Goal: Information Seeking & Learning: Learn about a topic

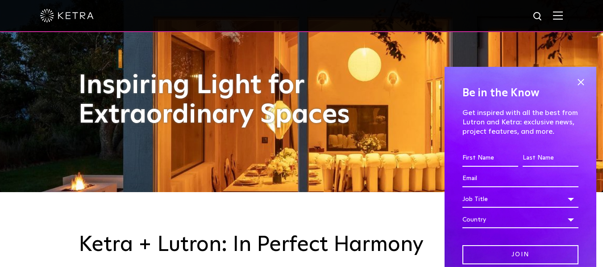
scroll to position [82, 0]
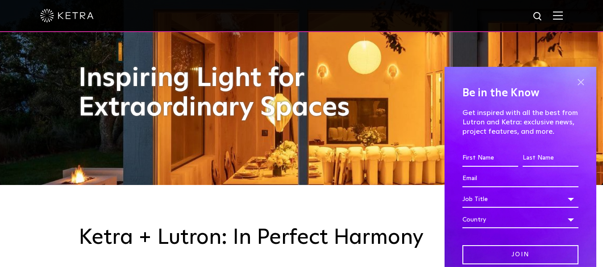
click at [574, 77] on span at bounding box center [580, 82] width 13 height 13
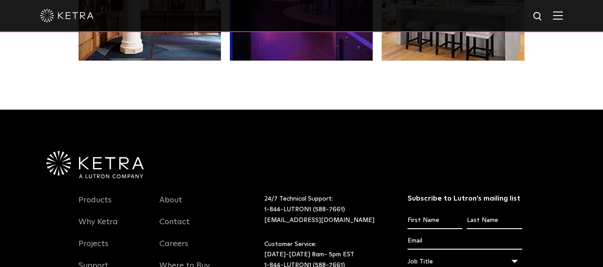
scroll to position [1812, 0]
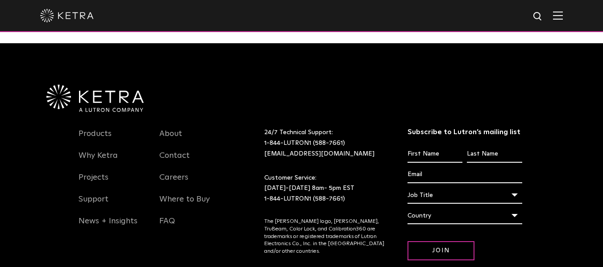
click at [562, 19] on img at bounding box center [558, 15] width 10 height 8
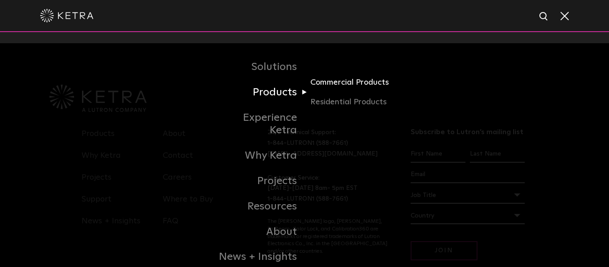
click at [379, 84] on link "Commercial Products" at bounding box center [353, 86] width 86 height 20
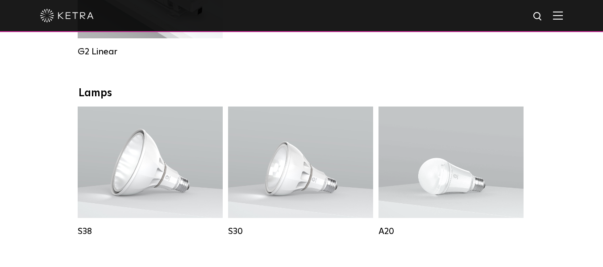
scroll to position [594, 0]
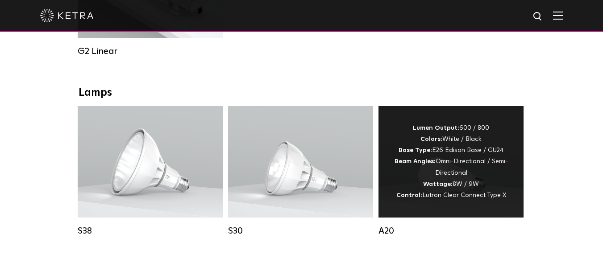
click at [471, 166] on div "Lumen Output: 600 / 800 Colors: White / Black Base Type: E26 Edison Base / GU24…" at bounding box center [451, 162] width 118 height 79
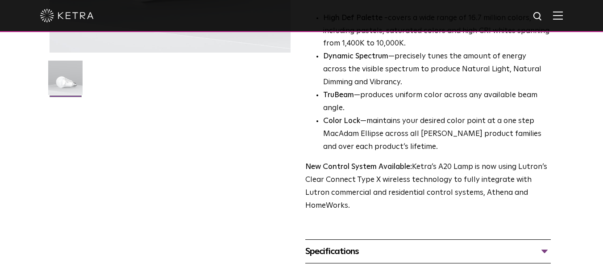
scroll to position [255, 0]
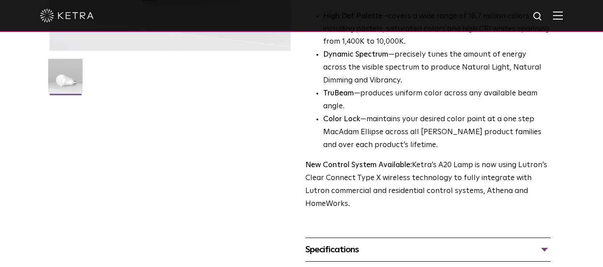
click at [305, 161] on strong "New Control System Available:" at bounding box center [358, 165] width 107 height 8
drag, startPoint x: 305, startPoint y: 153, endPoint x: 554, endPoint y: 186, distance: 251.5
click at [554, 186] on div "A20 Lamp Availability: Commercial & Residential Ketra's A20 lamp is a fully tun…" at bounding box center [302, 47] width 522 height 475
click at [299, 148] on div "A20 Lamp Availability: Commercial & Residential Ketra's A20 lamp is a fully tun…" at bounding box center [302, 47] width 504 height 475
drag, startPoint x: 303, startPoint y: 153, endPoint x: 543, endPoint y: 181, distance: 242.0
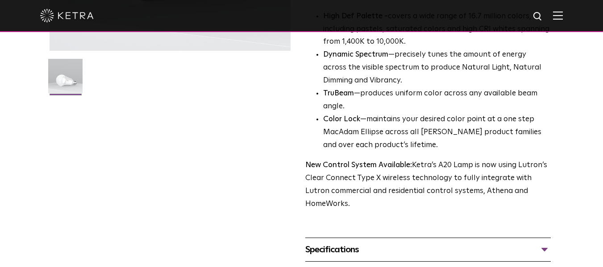
click at [543, 181] on div "A20 Lamp Availability: Commercial & Residential Ketra's A20 lamp is a fully tun…" at bounding box center [302, 47] width 504 height 475
copy p "New Control System Available: Ketra’s A20 Lamp is now using Lutron’s Clear Conn…"
click at [268, 147] on div "A20 Lamp Availability: Commercial & Residential Ketra's A20 lamp is a fully tun…" at bounding box center [302, 47] width 504 height 475
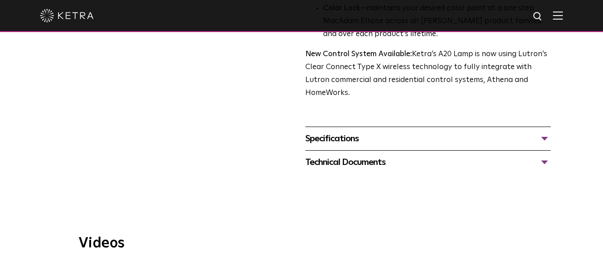
scroll to position [367, 0]
click at [545, 131] on div "Specifications" at bounding box center [428, 138] width 246 height 14
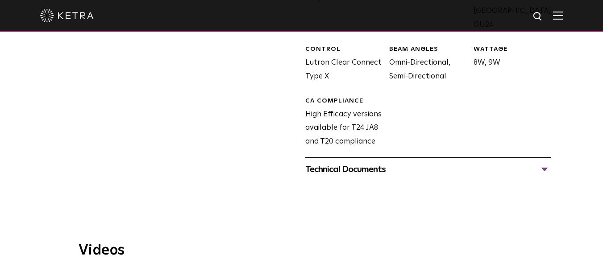
scroll to position [553, 0]
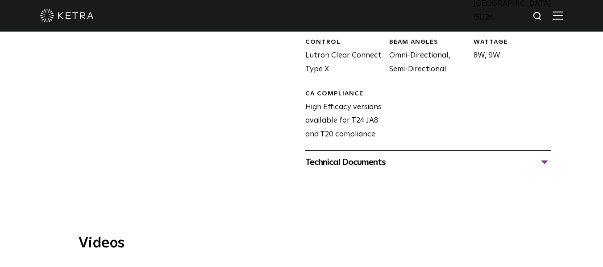
click at [542, 155] on div "Technical Documents" at bounding box center [428, 162] width 246 height 14
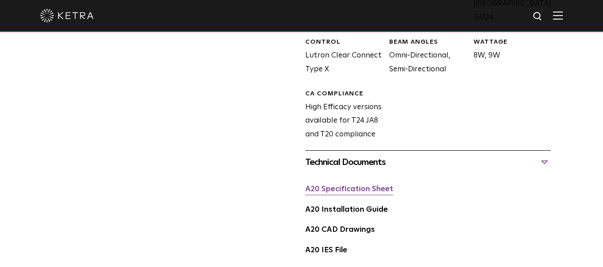
click at [345, 186] on link "A20 Specification Sheet" at bounding box center [349, 190] width 88 height 8
click at [376, 206] on link "A20 Installation Guide" at bounding box center [346, 210] width 83 height 8
